Goal: Book appointment/travel/reservation

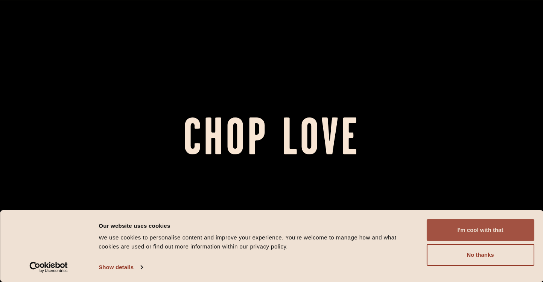
click at [485, 229] on button "I'm cool with that" at bounding box center [480, 230] width 108 height 22
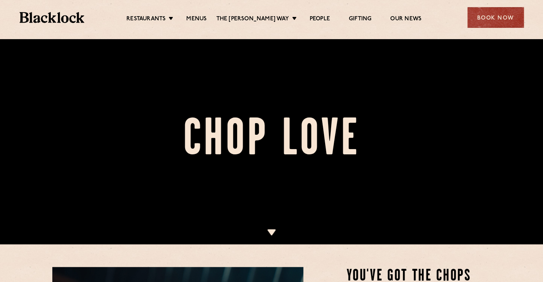
scroll to position [36, 0]
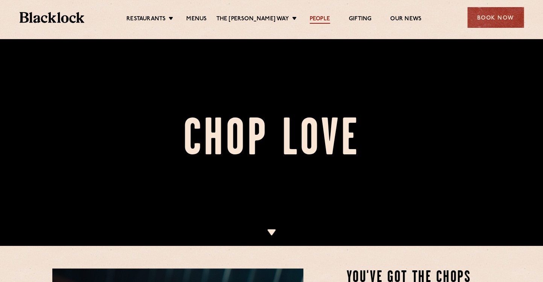
click at [316, 21] on link "People" at bounding box center [320, 19] width 20 height 8
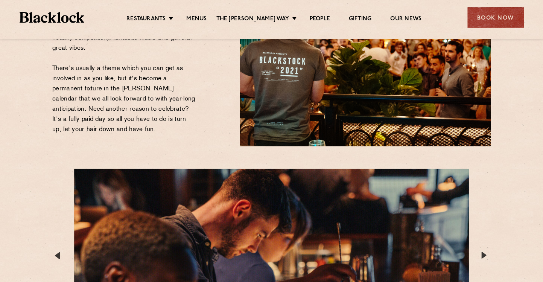
scroll to position [1246, 0]
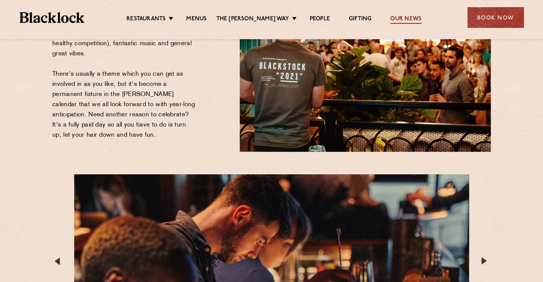
click at [409, 20] on link "Our News" at bounding box center [405, 19] width 31 height 8
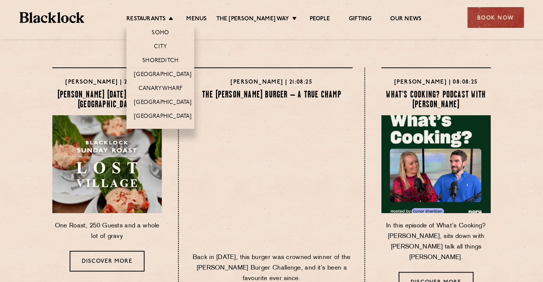
click at [173, 17] on li "Restaurants Soho City Shoreditch Covent Garden Canary Wharf Manchester Birmingh…" at bounding box center [151, 19] width 50 height 8
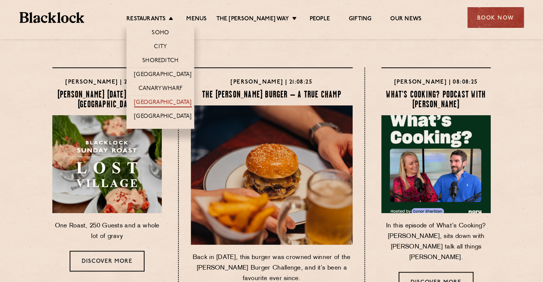
click at [163, 102] on link "[GEOGRAPHIC_DATA]" at bounding box center [163, 103] width 58 height 8
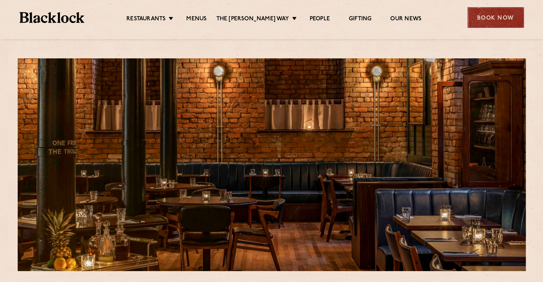
click at [491, 21] on div "Book Now" at bounding box center [495, 17] width 56 height 21
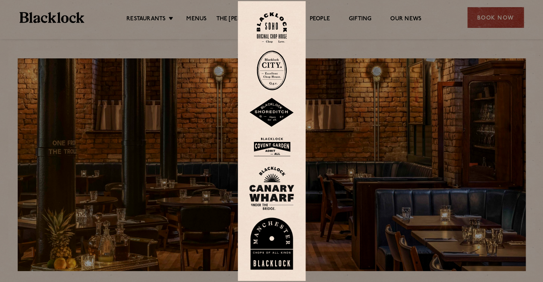
click at [277, 233] on img at bounding box center [271, 243] width 45 height 52
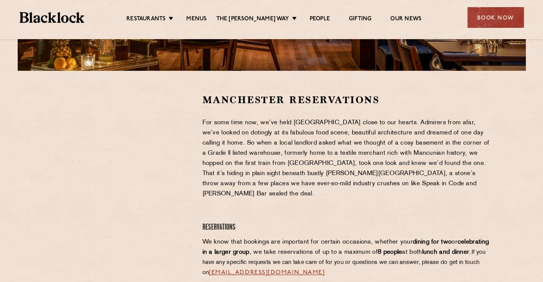
scroll to position [205, 0]
